Goal: Information Seeking & Learning: Learn about a topic

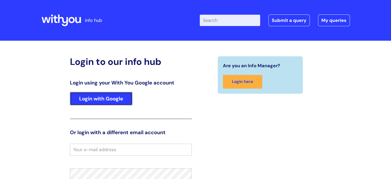
click at [102, 99] on link "Login with Google" at bounding box center [101, 98] width 63 height 13
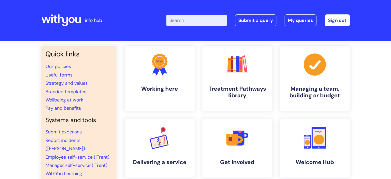
click at [185, 15] on input "Enter your search term here..." at bounding box center [196, 20] width 60 height 11
type input "jobs"
click button "Search" at bounding box center [0, 0] width 0 height 0
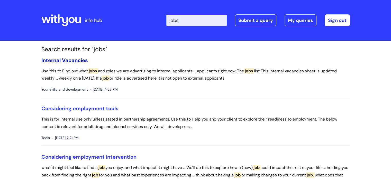
click at [62, 60] on link "Internal Vacancies" at bounding box center [64, 60] width 47 height 7
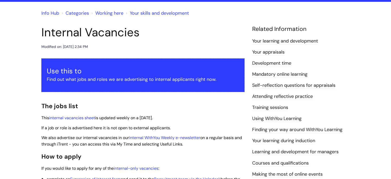
scroll to position [51, 0]
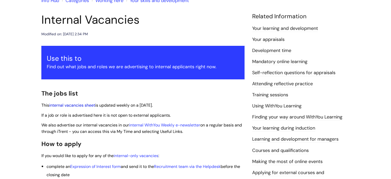
click at [65, 103] on link "internal vacancies sheet" at bounding box center [72, 104] width 46 height 5
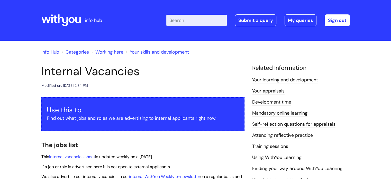
click at [200, 24] on input "Enter your search term here..." at bounding box center [196, 20] width 60 height 11
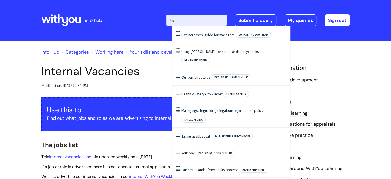
type input "[PERSON_NAME]"
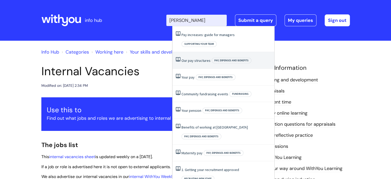
click at [188, 52] on li "Our pay structures Pay, expenses and benefits" at bounding box center [224, 60] width 102 height 17
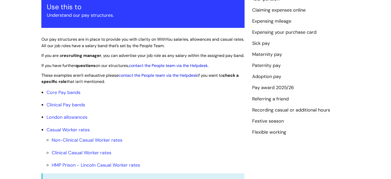
scroll to position [129, 0]
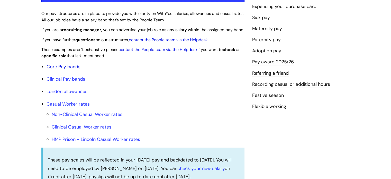
click at [66, 70] on link "Core Pay bands" at bounding box center [64, 67] width 34 height 6
click at [69, 70] on link "Core Pay bands" at bounding box center [64, 67] width 34 height 6
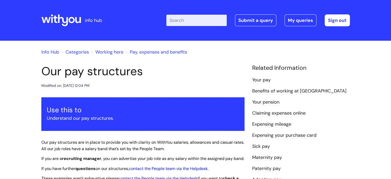
click at [199, 17] on input "Enter your search term here..." at bounding box center [196, 20] width 60 height 11
type input "jobs"
click button "Search" at bounding box center [0, 0] width 0 height 0
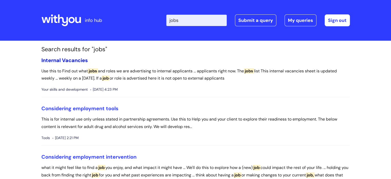
click at [70, 61] on link "Internal Vacancies" at bounding box center [64, 60] width 47 height 7
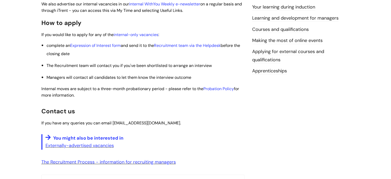
scroll to position [180, 0]
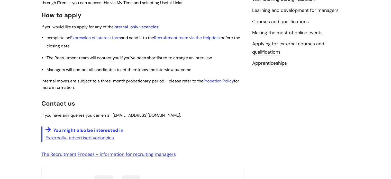
click at [128, 25] on link "internal-only vacancies" at bounding box center [136, 26] width 45 height 5
